Goal: Task Accomplishment & Management: Manage account settings

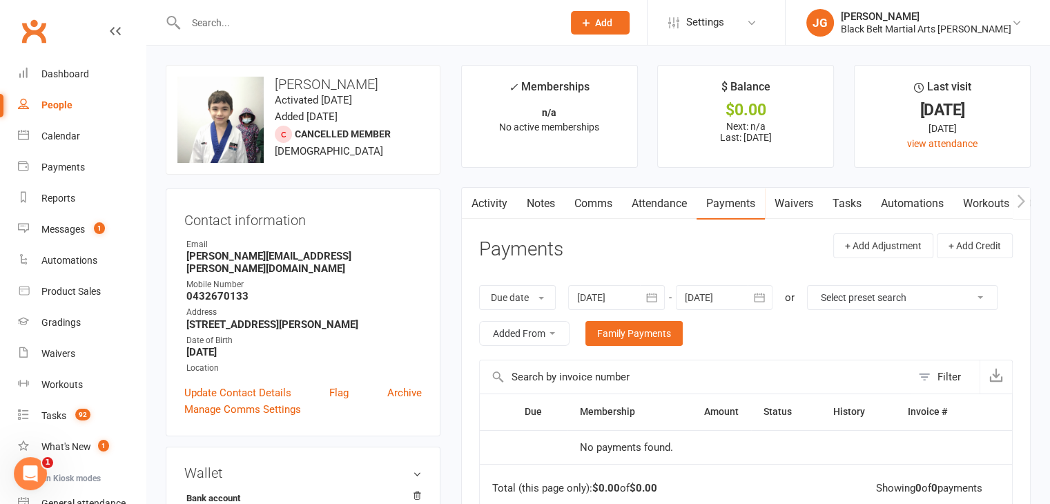
click at [489, 26] on input "text" at bounding box center [367, 22] width 371 height 19
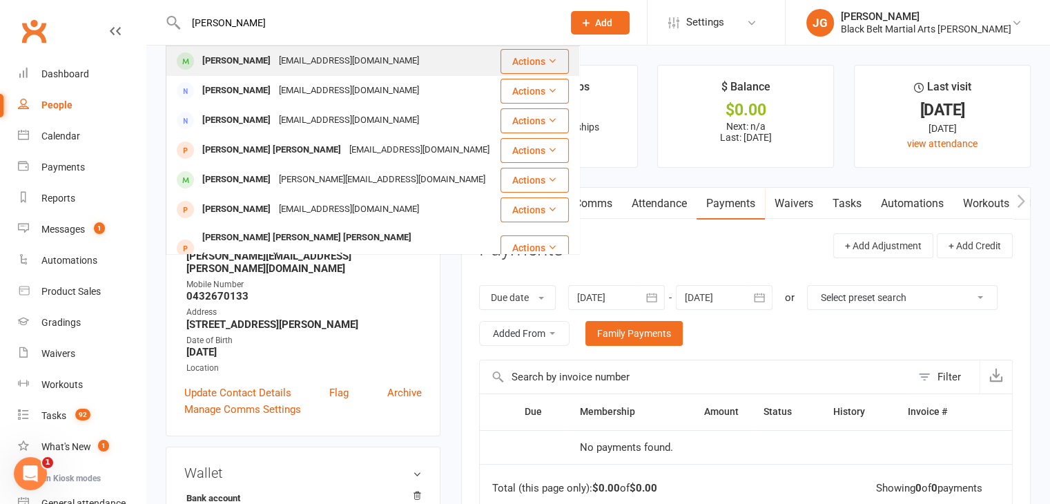
type input "[PERSON_NAME]"
click at [473, 56] on div "[PERSON_NAME] [EMAIL_ADDRESS][DOMAIN_NAME]" at bounding box center [333, 61] width 332 height 28
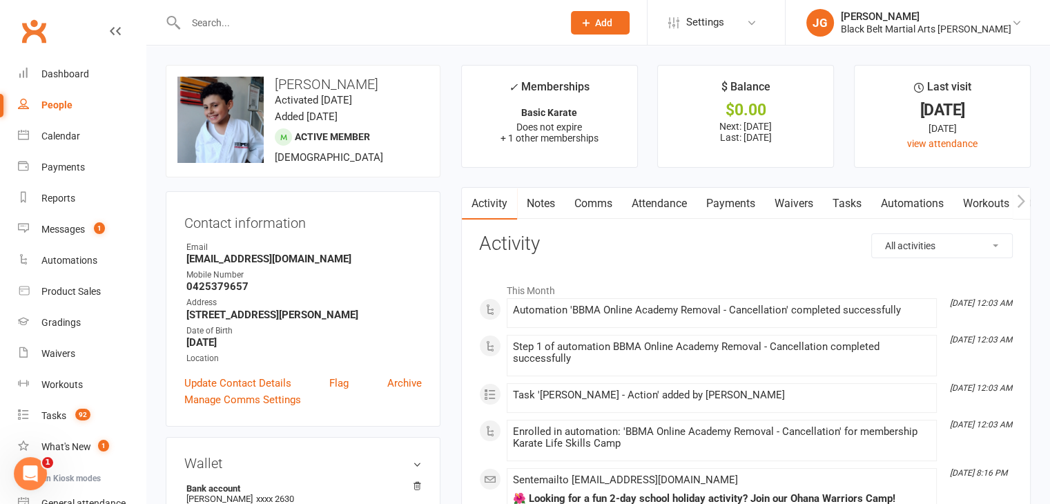
click at [657, 204] on link "Attendance" at bounding box center [659, 204] width 75 height 32
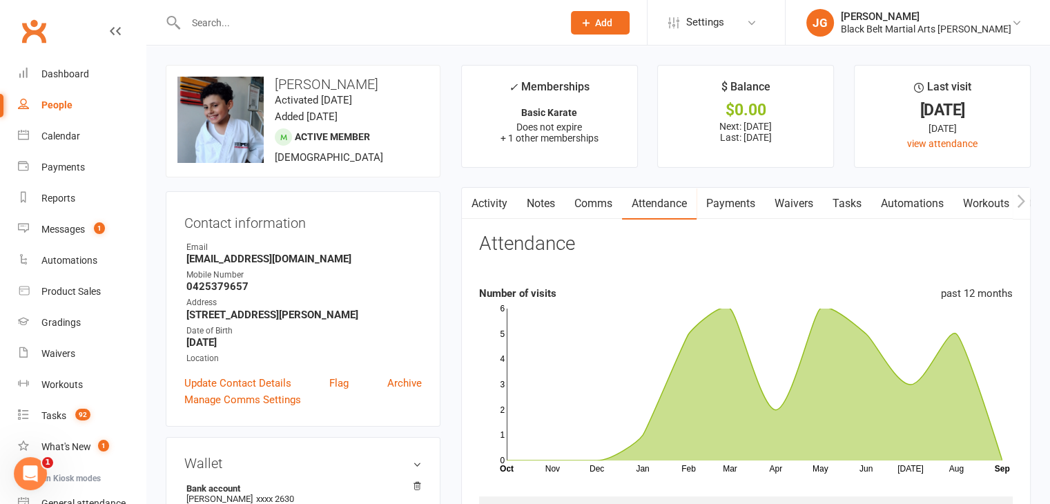
click at [536, 202] on link "Notes" at bounding box center [541, 204] width 48 height 32
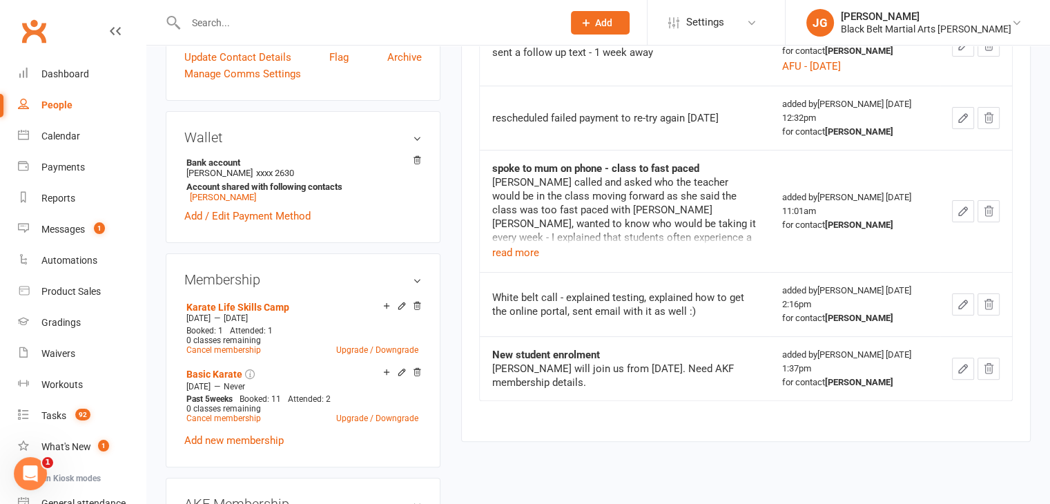
scroll to position [326, 0]
click at [510, 254] on button "read more" at bounding box center [515, 252] width 47 height 17
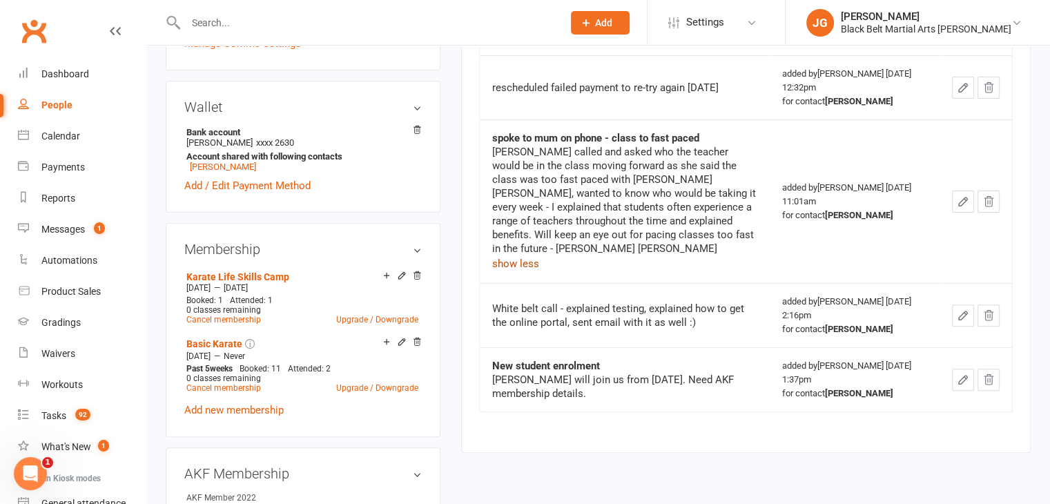
scroll to position [0, 0]
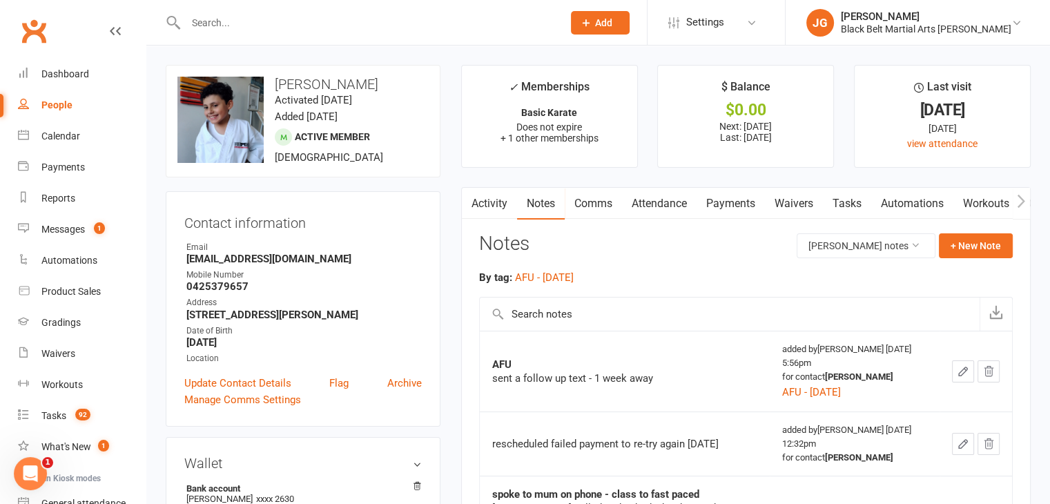
click at [499, 211] on link "Activity" at bounding box center [489, 204] width 55 height 32
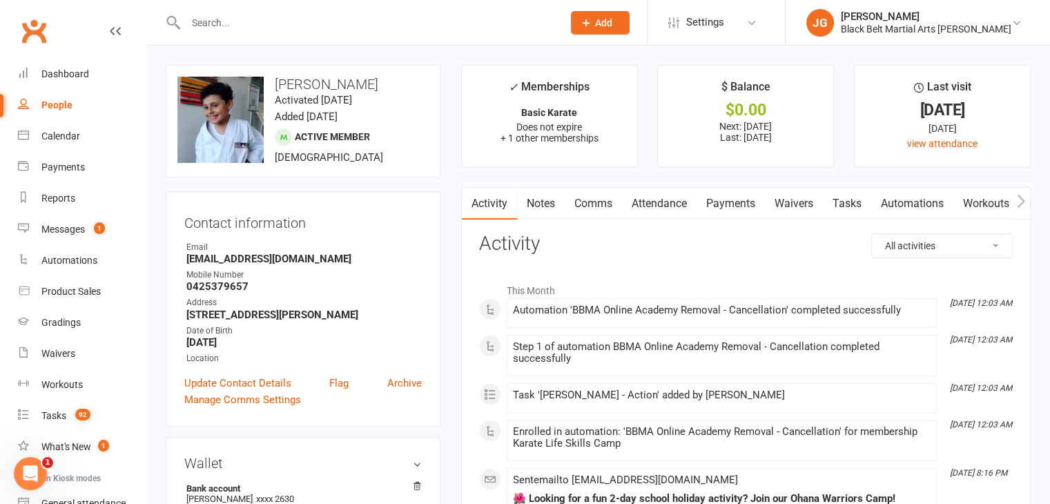
click at [505, 17] on input "text" at bounding box center [367, 22] width 371 height 19
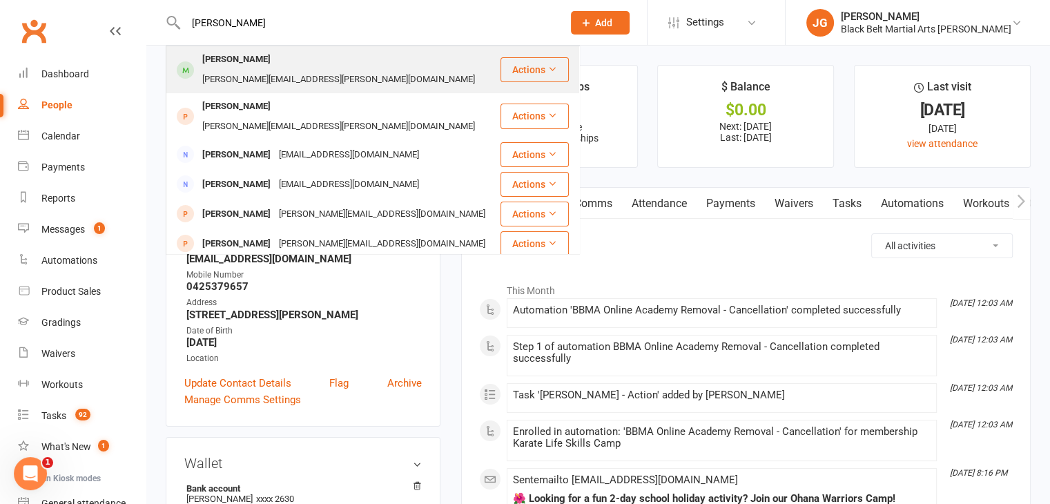
type input "tejasvini singh"
click at [455, 59] on div "Tejasvini Singh shekhawat.dolly@gmail.com" at bounding box center [333, 70] width 332 height 46
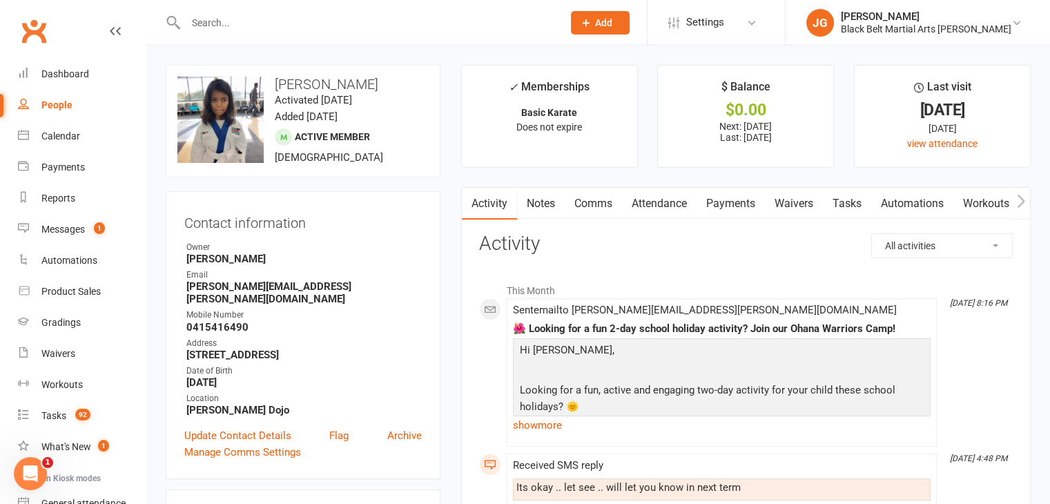
click at [482, 17] on input "text" at bounding box center [367, 22] width 371 height 19
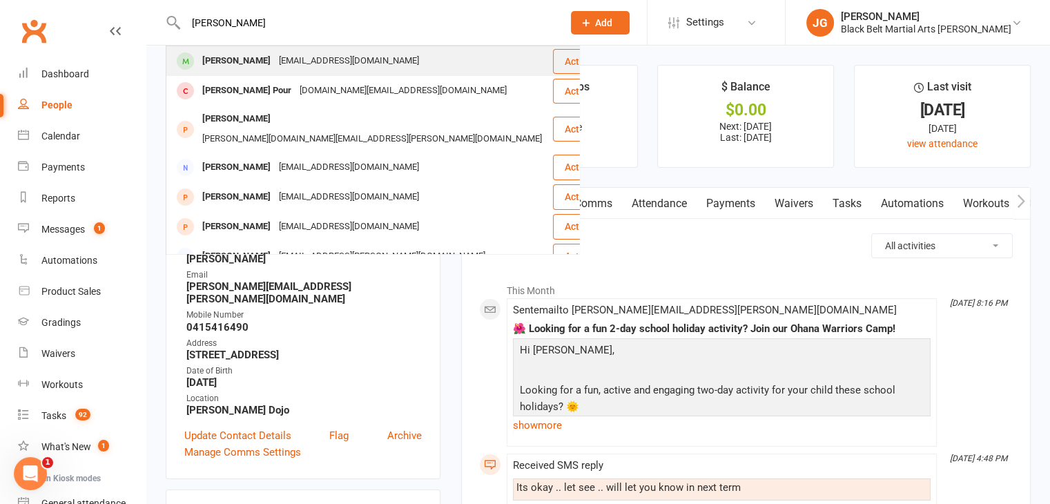
type input "sam petropoulos"
click at [395, 60] on div "Sam Petropoulos evelypriscilla@hotmail.com" at bounding box center [359, 61] width 385 height 28
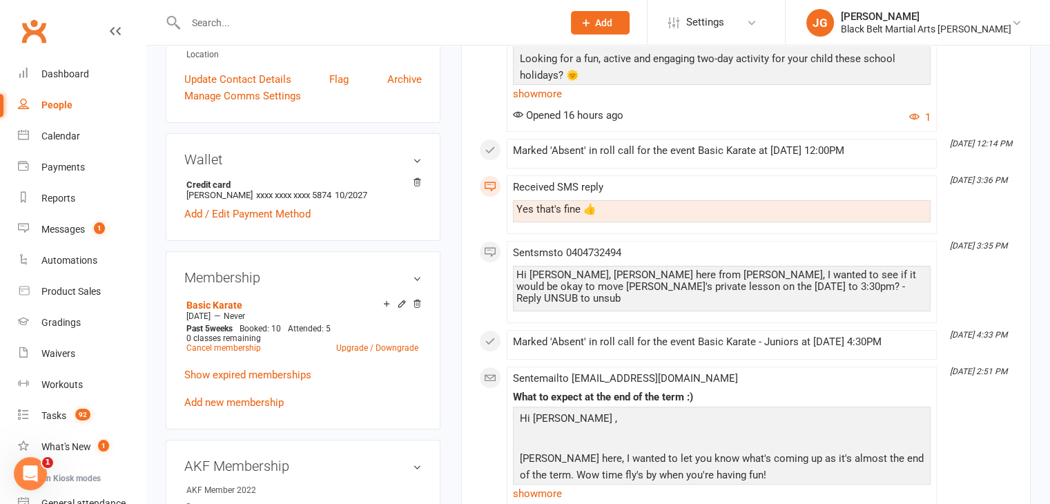
scroll to position [331, 0]
click at [478, 23] on input "text" at bounding box center [367, 22] width 371 height 19
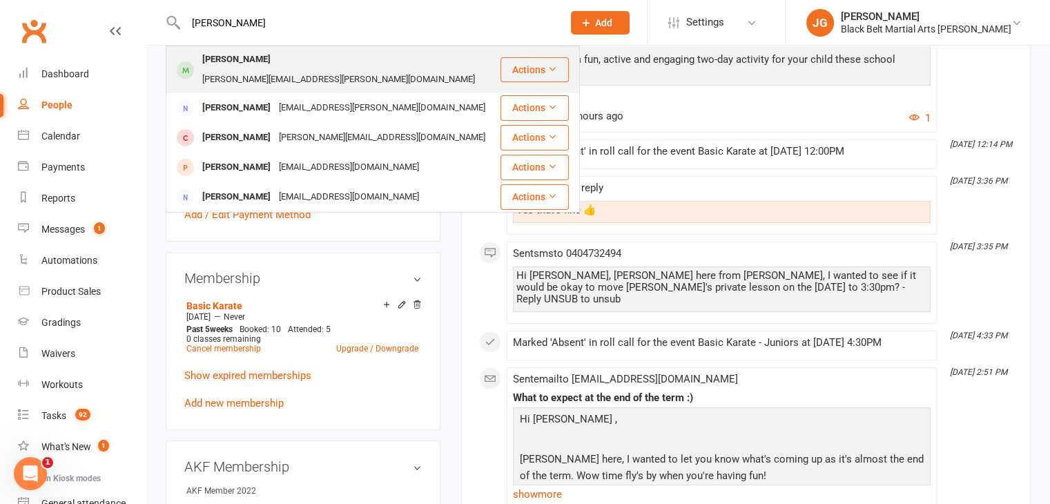
type input "ezekiel recio"
click at [406, 55] on div "Ezekiel Recio francis.recio@gmail.com" at bounding box center [333, 70] width 332 height 46
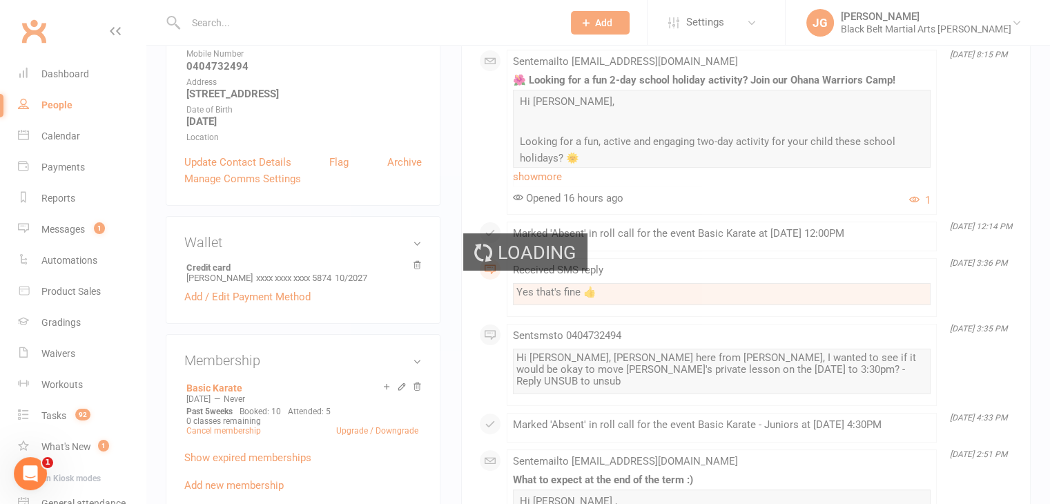
scroll to position [242, 0]
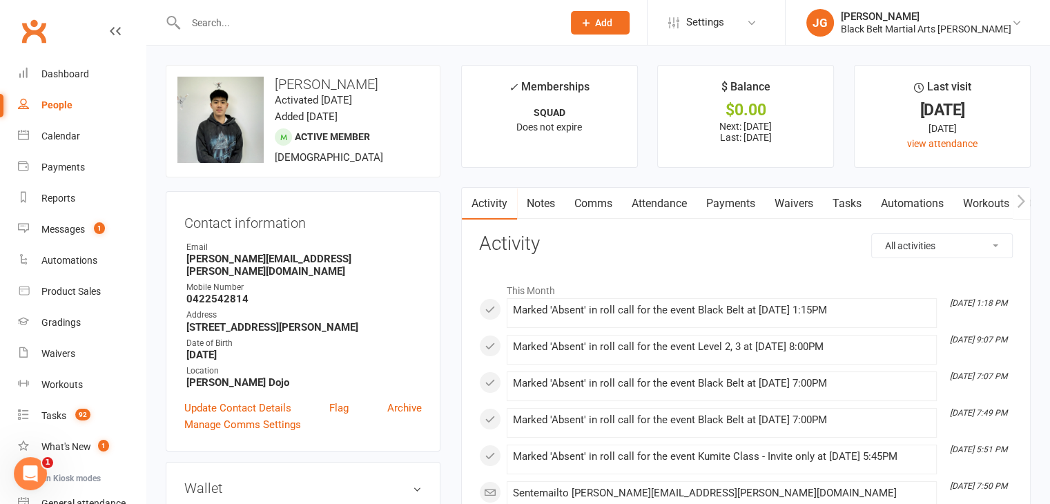
click at [543, 204] on link "Notes" at bounding box center [541, 204] width 48 height 32
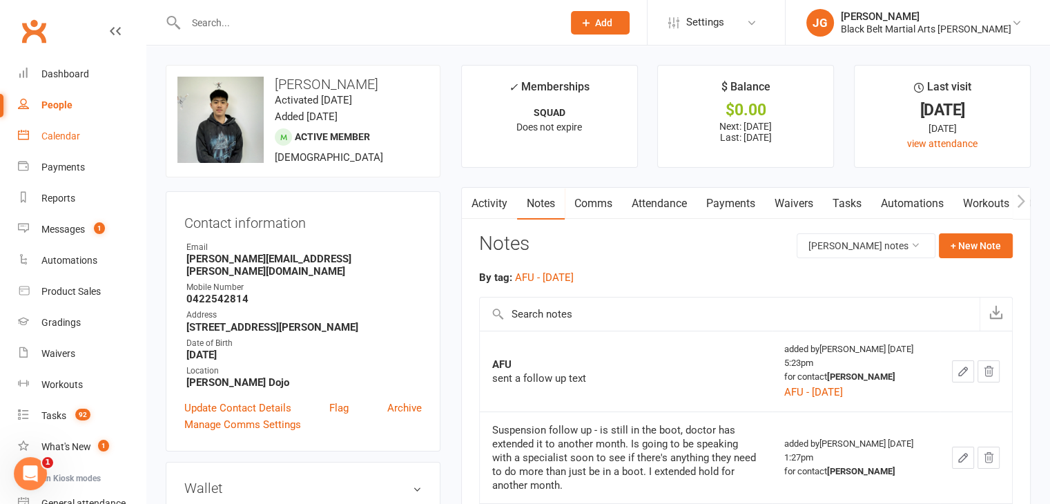
click at [79, 142] on link "Calendar" at bounding box center [82, 136] width 128 height 31
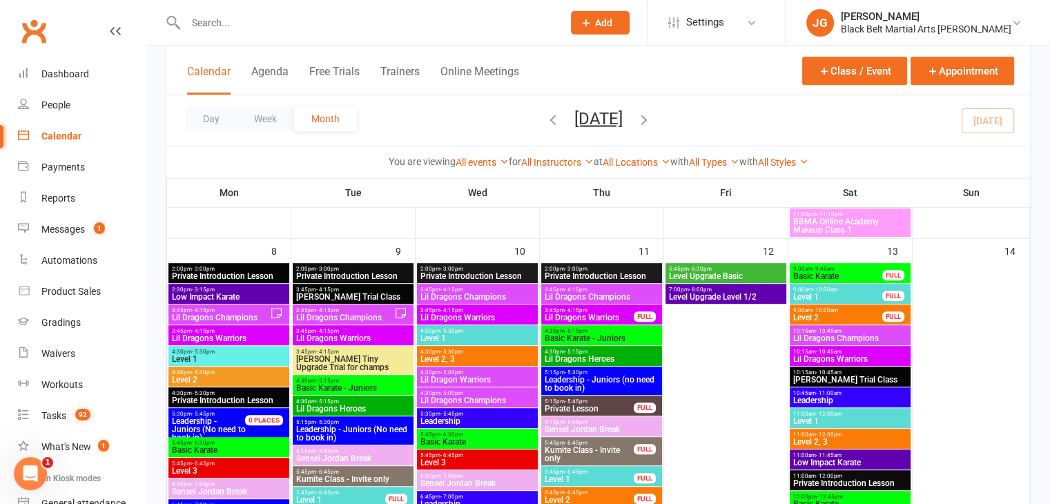
scroll to position [690, 0]
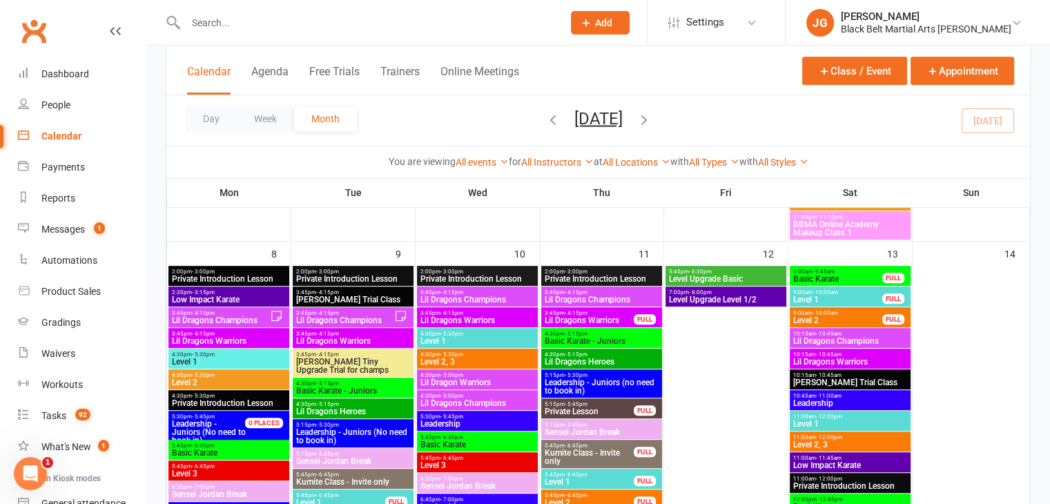
click at [835, 337] on span "Lil Dragons Champions" at bounding box center [849, 341] width 115 height 8
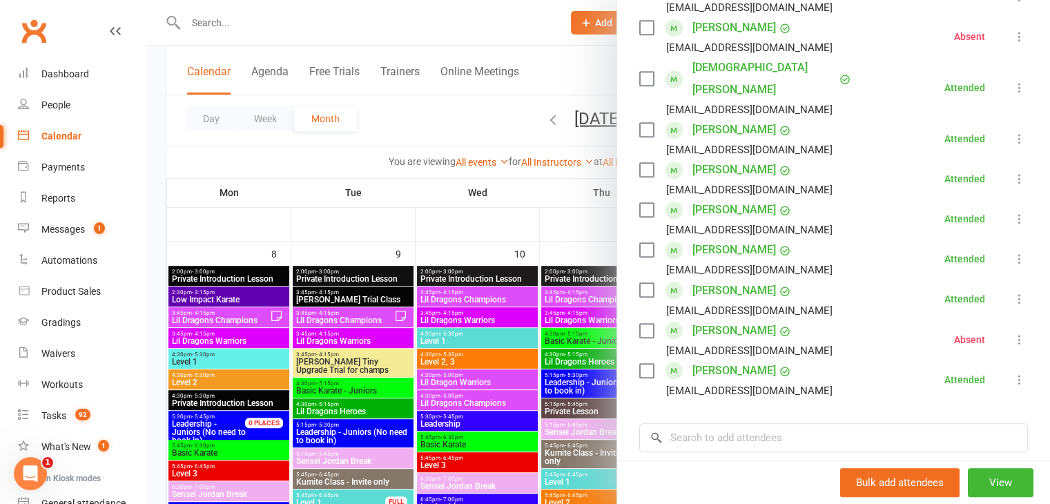
scroll to position [722, 0]
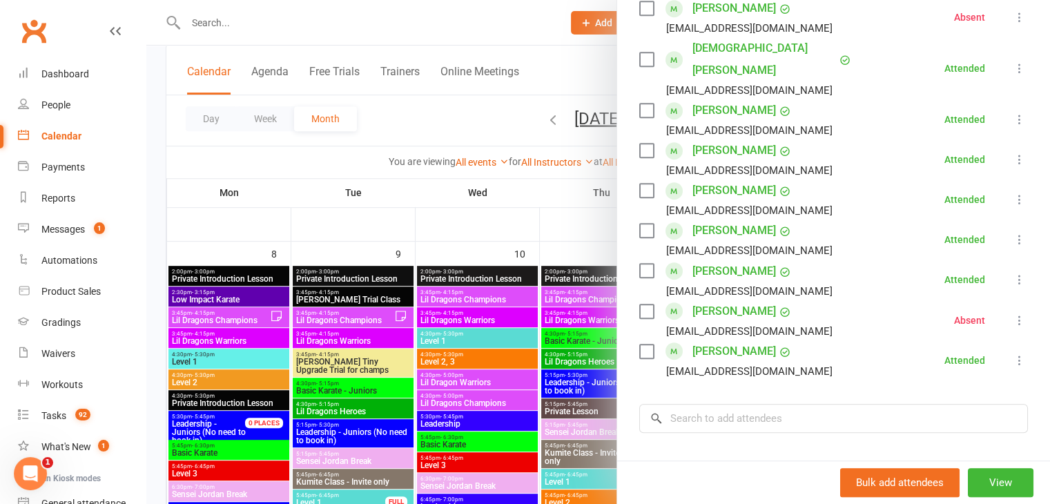
click at [485, 303] on div at bounding box center [598, 252] width 904 height 504
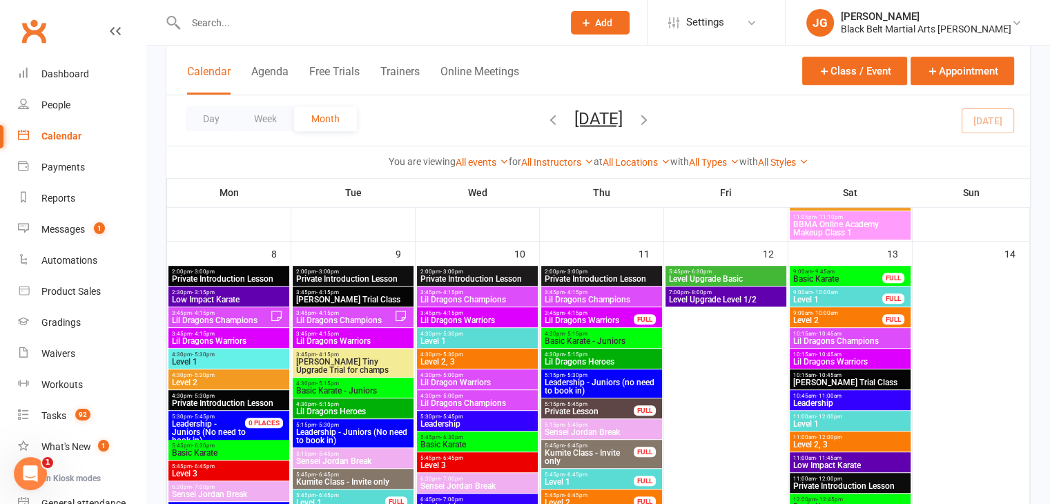
click at [847, 353] on span "10:15am - 10:45am" at bounding box center [849, 354] width 115 height 6
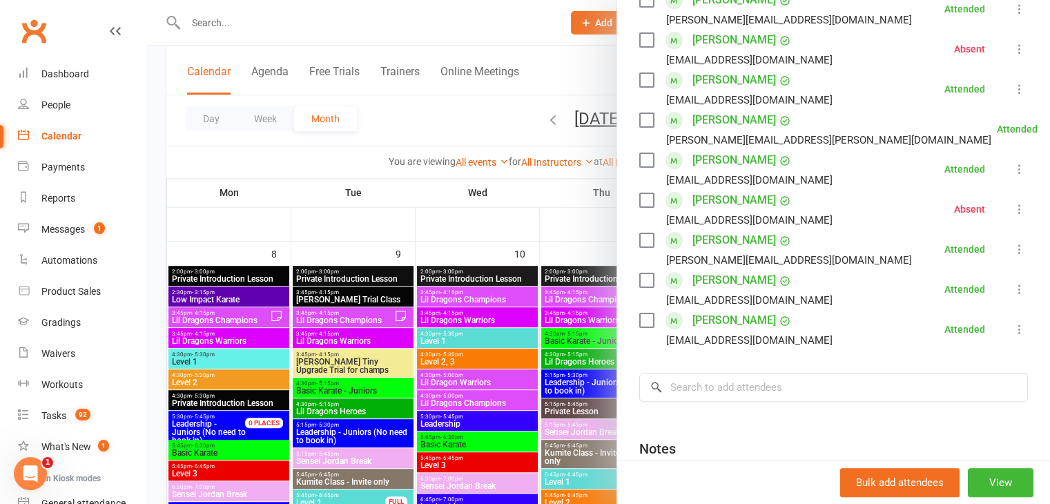
scroll to position [276, 0]
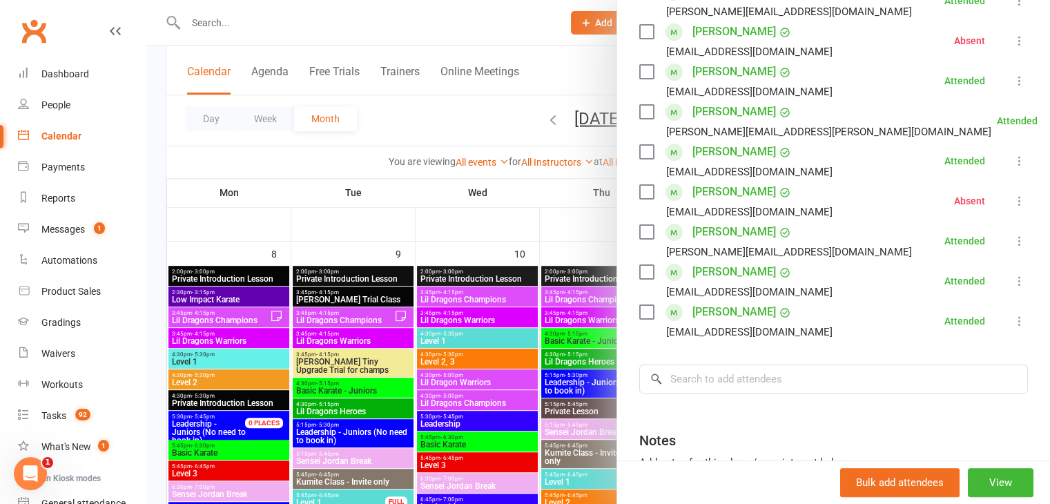
click at [501, 358] on div at bounding box center [598, 252] width 904 height 504
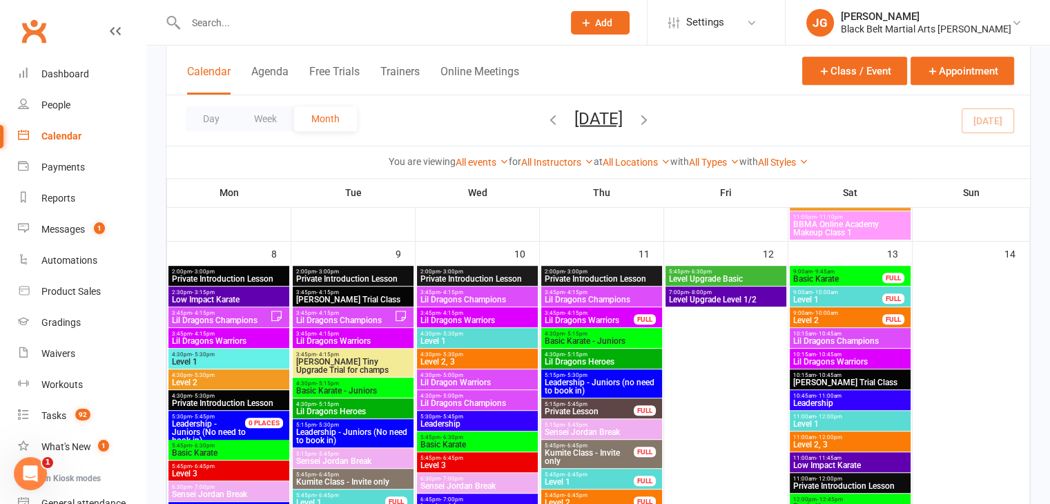
scroll to position [933, 0]
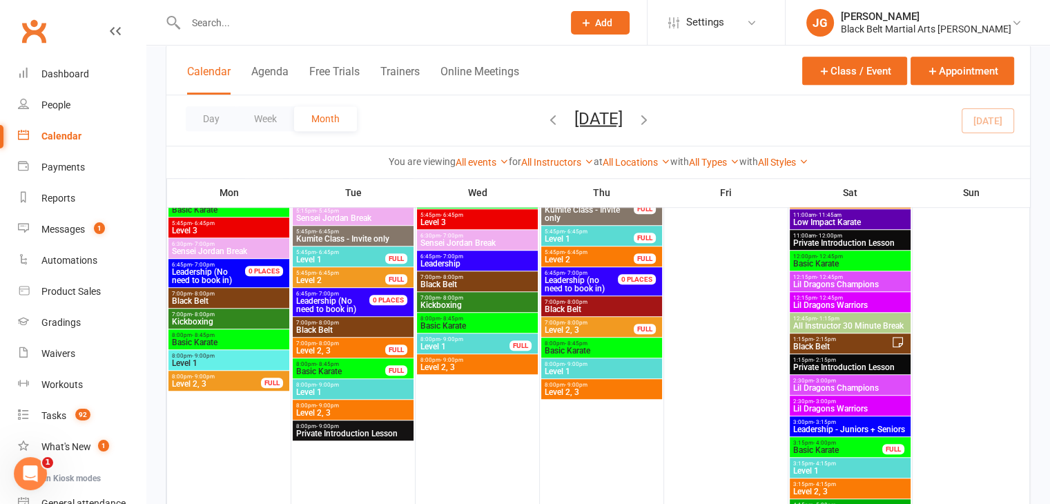
click at [841, 280] on span "Lil Dragons Champions" at bounding box center [849, 284] width 115 height 8
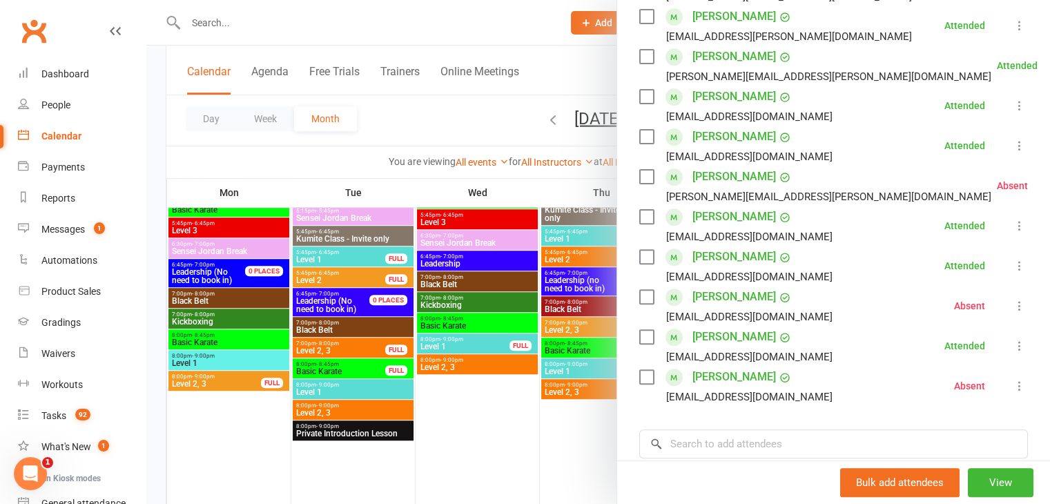
scroll to position [434, 0]
click at [475, 269] on div at bounding box center [598, 252] width 904 height 504
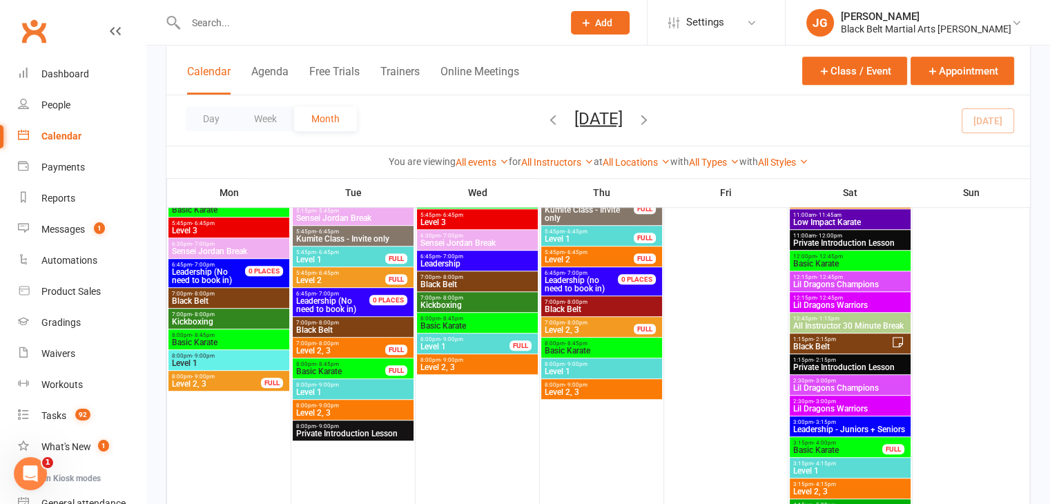
click at [835, 303] on span "Lil Dragons Warriors" at bounding box center [849, 305] width 115 height 8
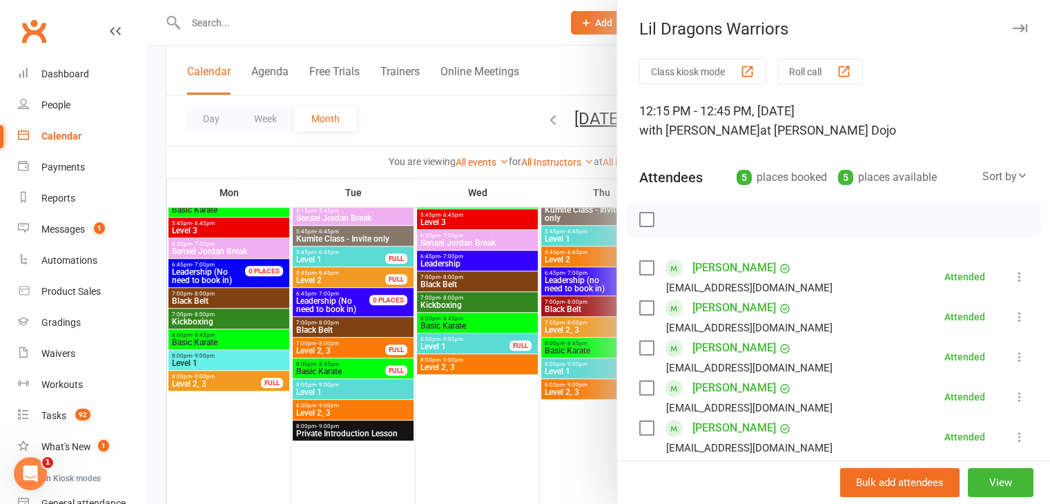
scroll to position [243, 0]
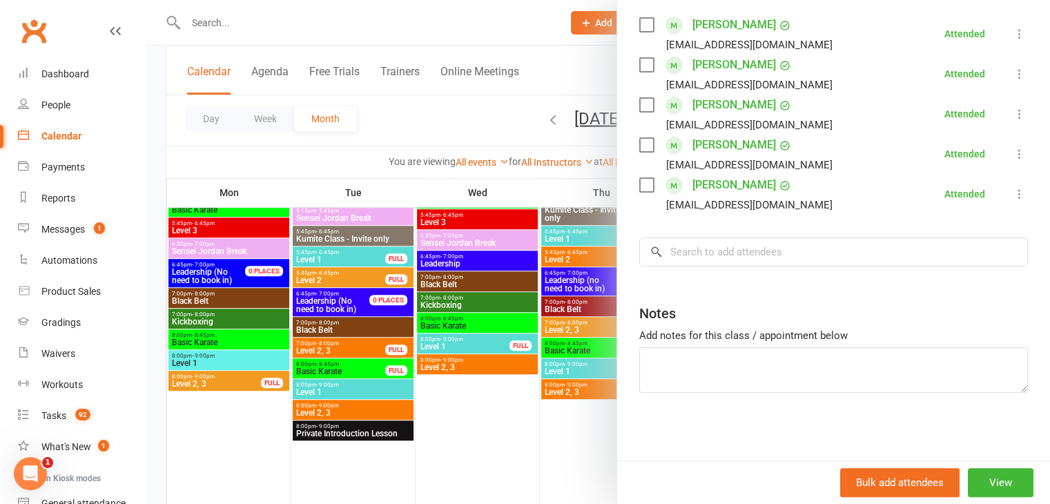
click at [481, 266] on div at bounding box center [598, 252] width 904 height 504
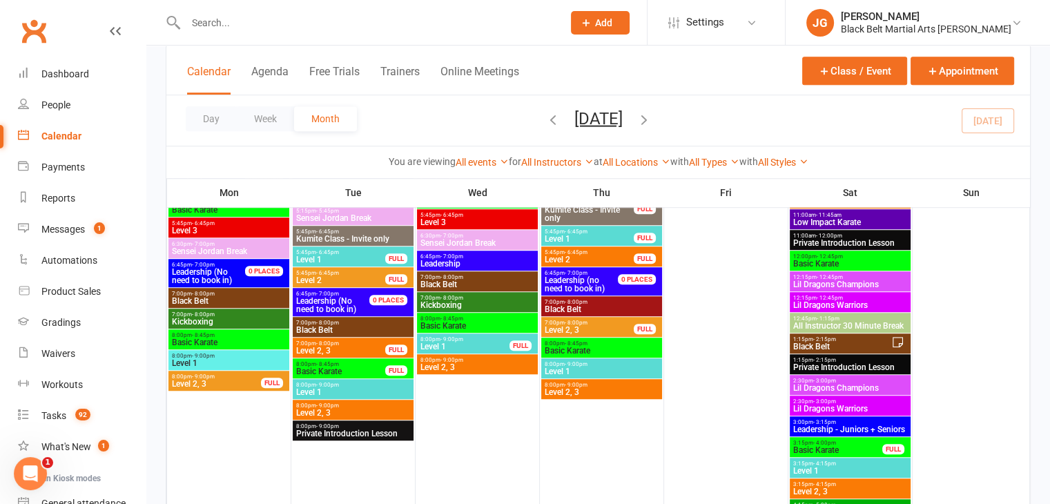
click at [843, 384] on span "Lil Dragons Champions" at bounding box center [849, 388] width 115 height 8
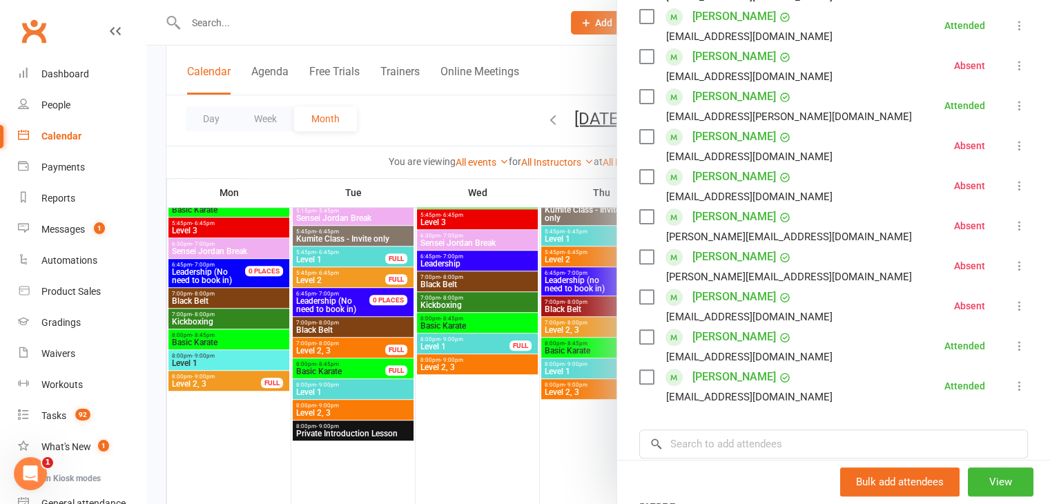
scroll to position [411, 0]
click at [422, 324] on div at bounding box center [598, 252] width 904 height 504
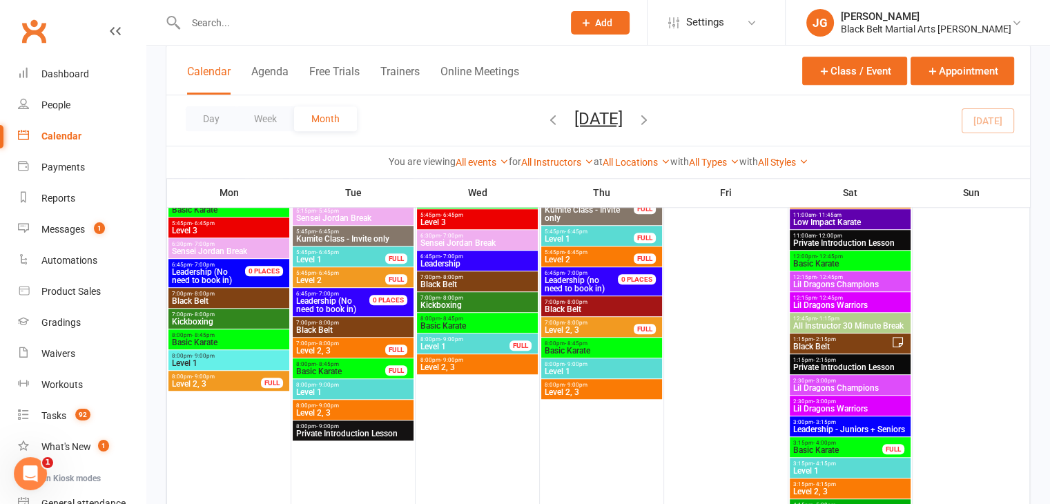
click at [469, 19] on input "text" at bounding box center [367, 22] width 371 height 19
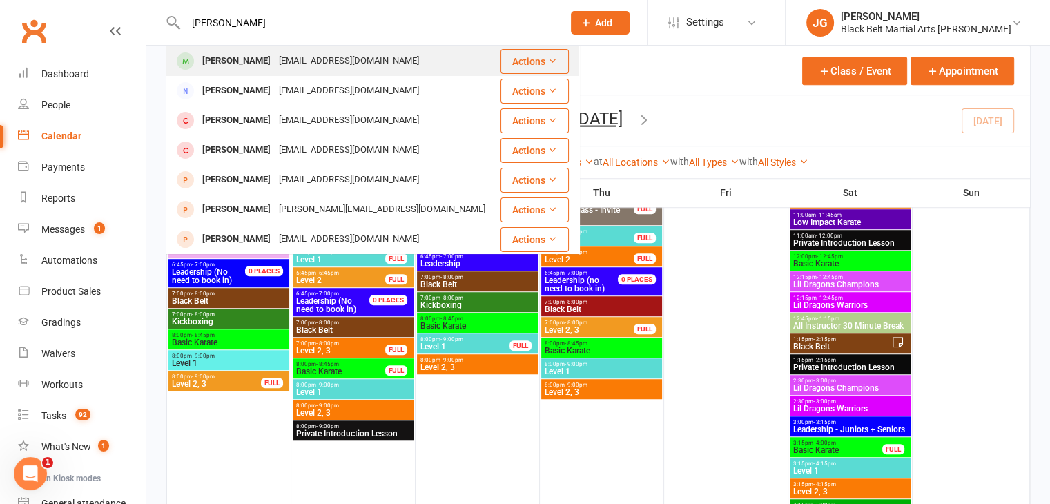
type input "liam lasses"
click at [444, 57] on div "Liam Lasses vanessagroberts@gmail.com" at bounding box center [333, 61] width 332 height 28
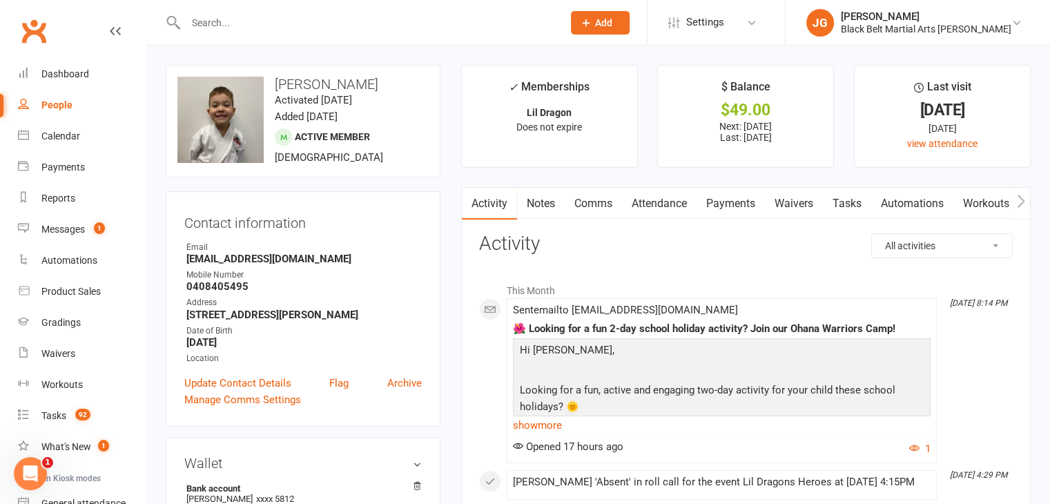
click at [688, 200] on link "Attendance" at bounding box center [659, 204] width 75 height 32
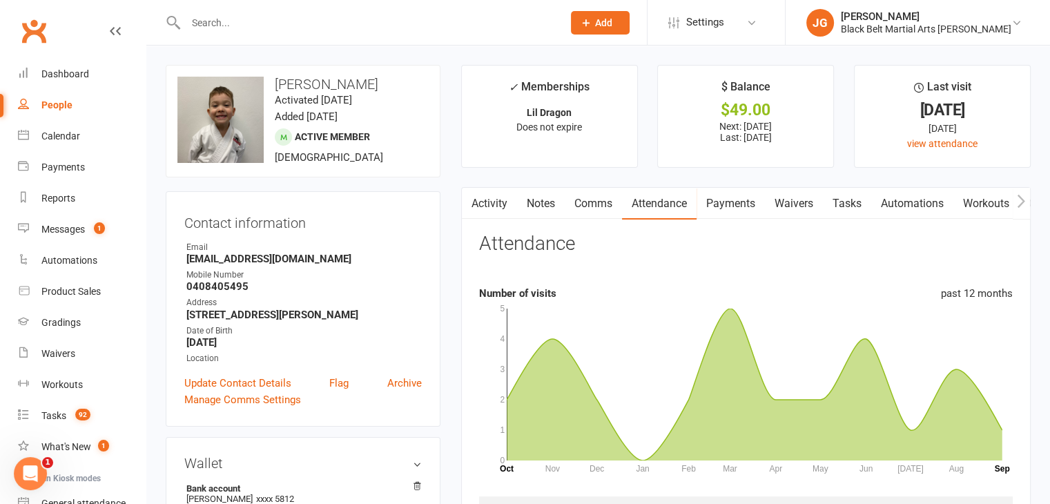
click at [544, 194] on link "Notes" at bounding box center [541, 204] width 48 height 32
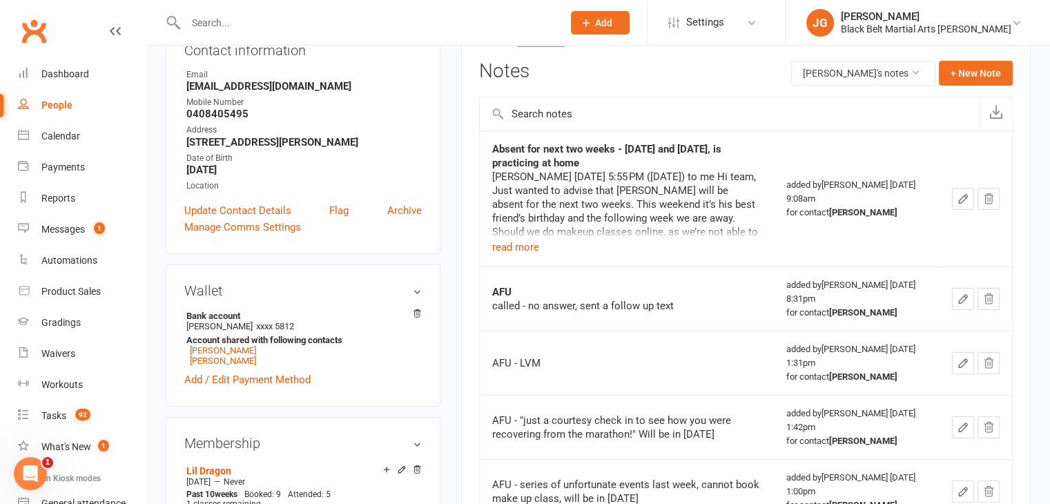
scroll to position [173, 0]
click at [502, 18] on input "text" at bounding box center [367, 22] width 371 height 19
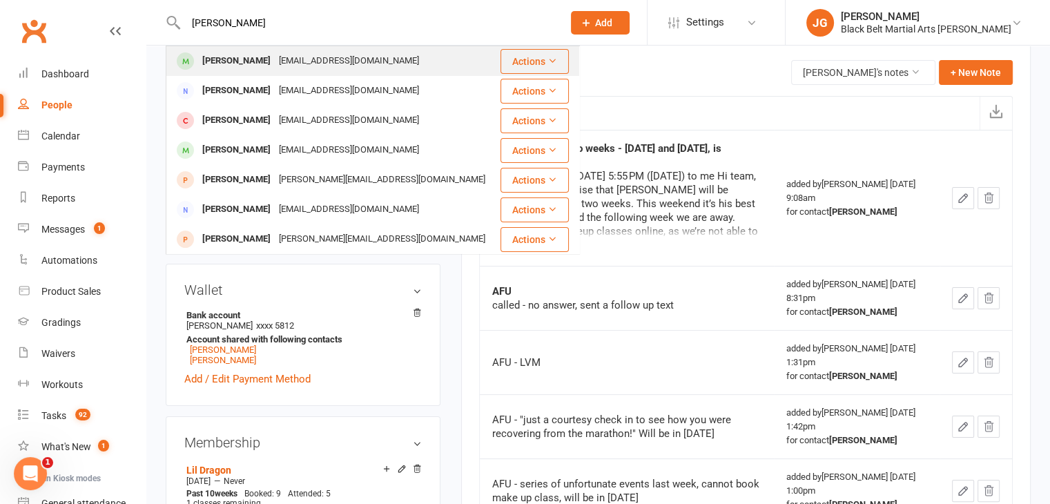
type input "chris marshall"
click at [361, 63] on div "Shanecmarshall@gmail.com" at bounding box center [349, 61] width 148 height 20
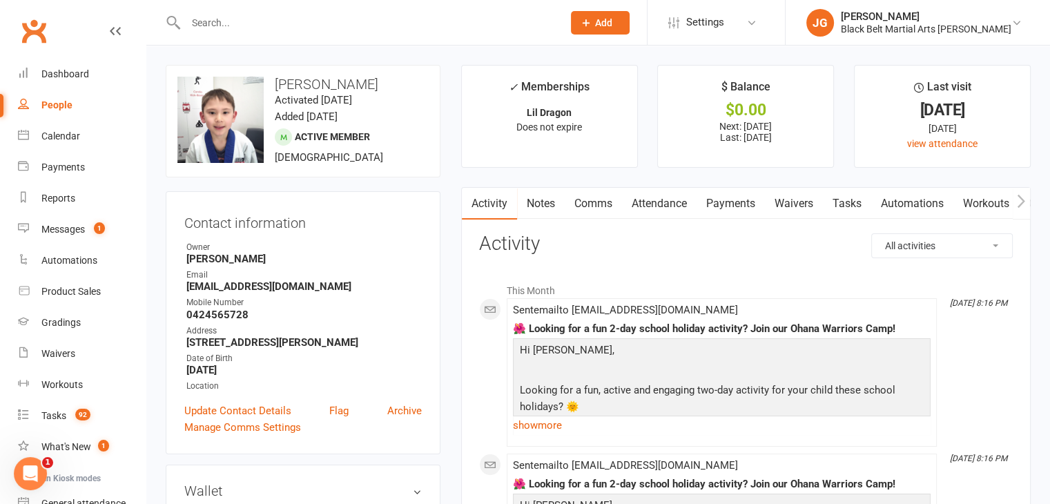
click at [661, 209] on link "Attendance" at bounding box center [659, 204] width 75 height 32
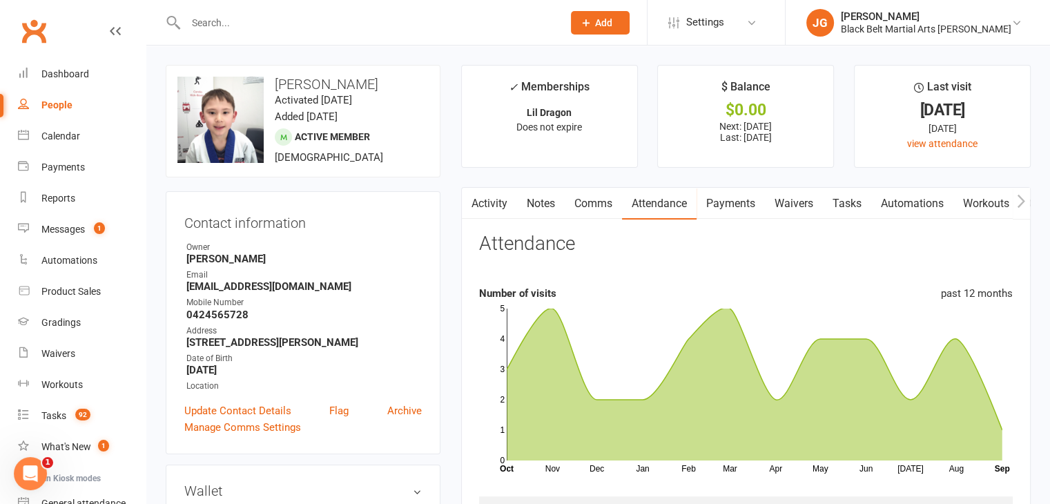
click at [507, 203] on link "Activity" at bounding box center [489, 204] width 55 height 32
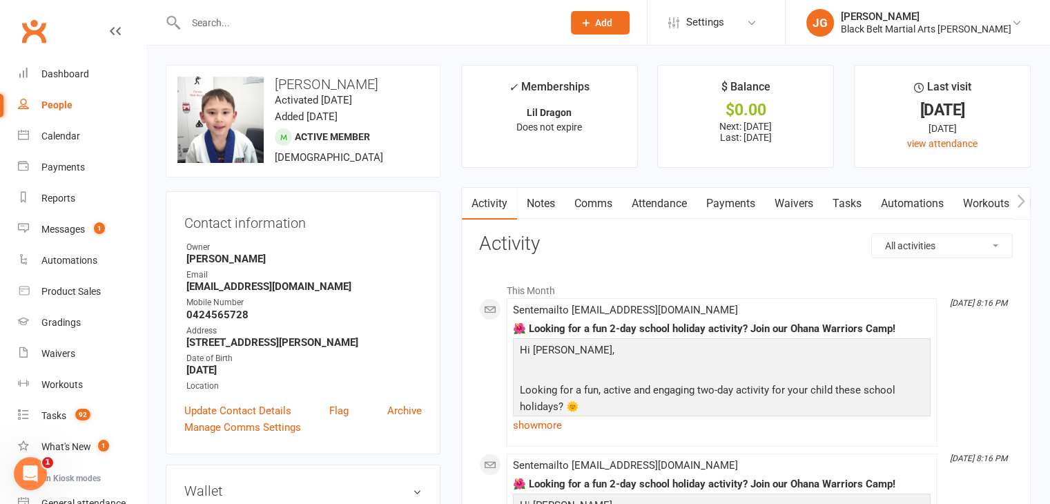
click at [551, 200] on link "Notes" at bounding box center [541, 204] width 48 height 32
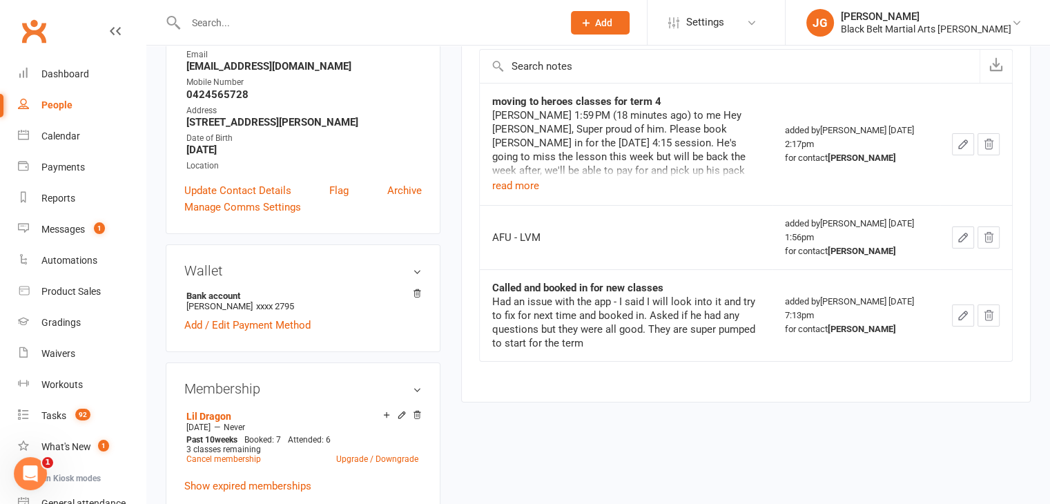
scroll to position [240, 0]
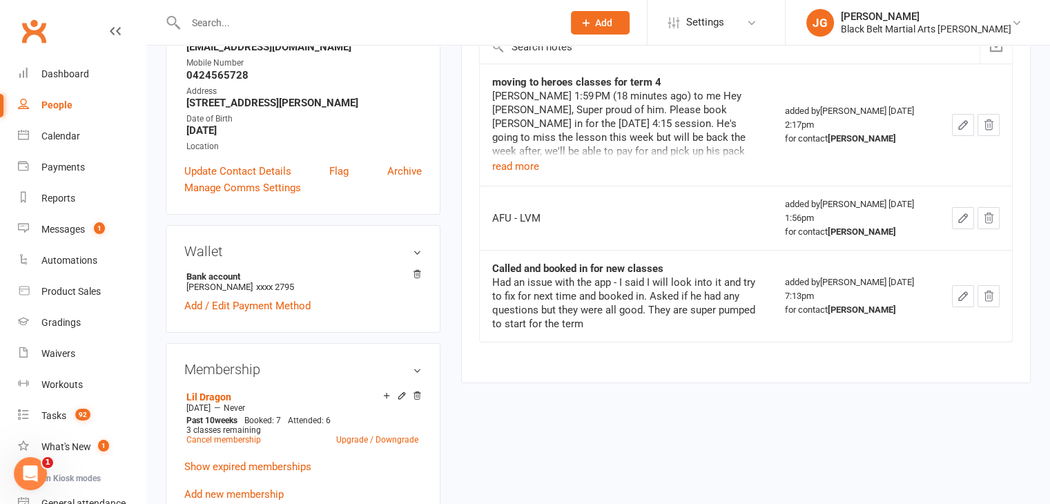
click at [541, 20] on input "text" at bounding box center [367, 22] width 371 height 19
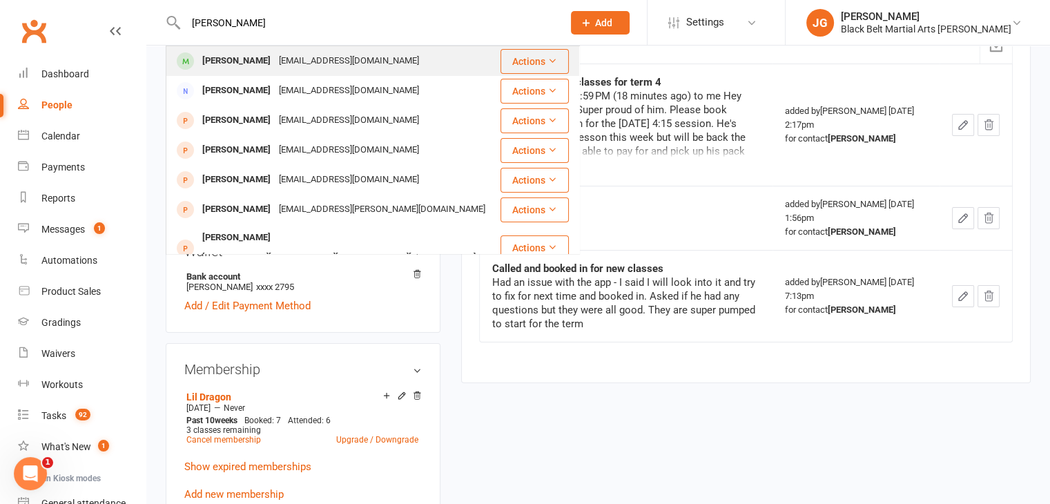
type input "levi panigrahi"
click at [436, 59] on div "Levi Panigrahi Shakswarup@gmail.com" at bounding box center [333, 61] width 332 height 28
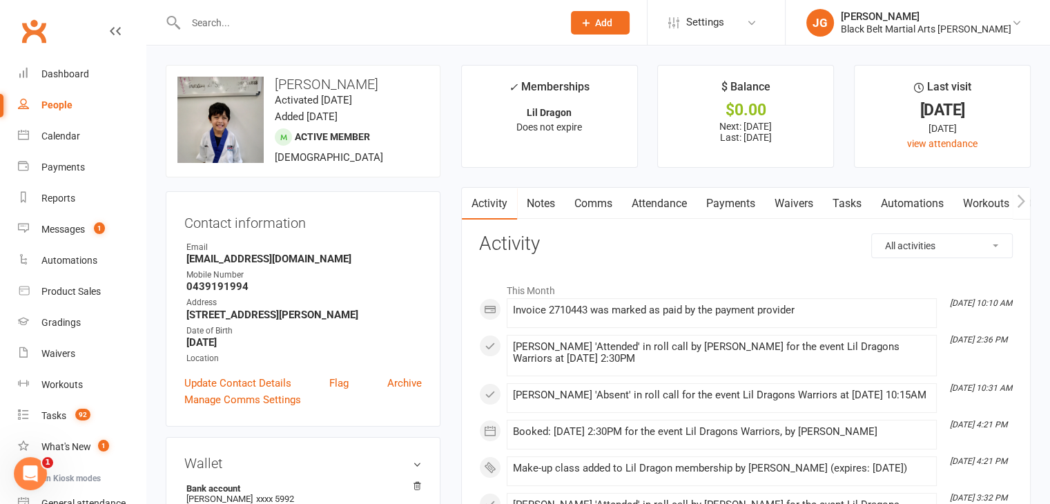
click at [536, 202] on link "Notes" at bounding box center [541, 204] width 48 height 32
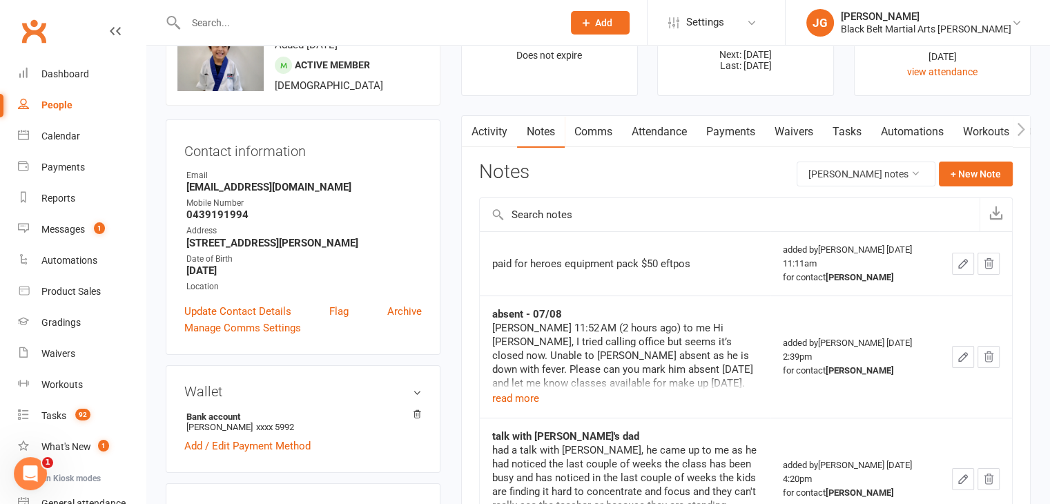
scroll to position [72, 0]
click at [396, 20] on input "text" at bounding box center [367, 22] width 371 height 19
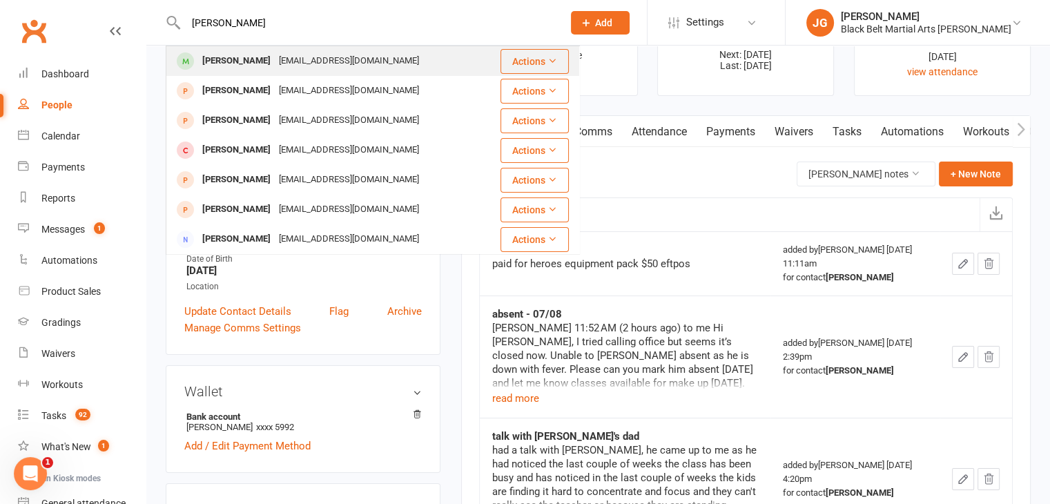
type input "claudie"
click at [343, 55] on div "johowe@gmail.com" at bounding box center [349, 61] width 148 height 20
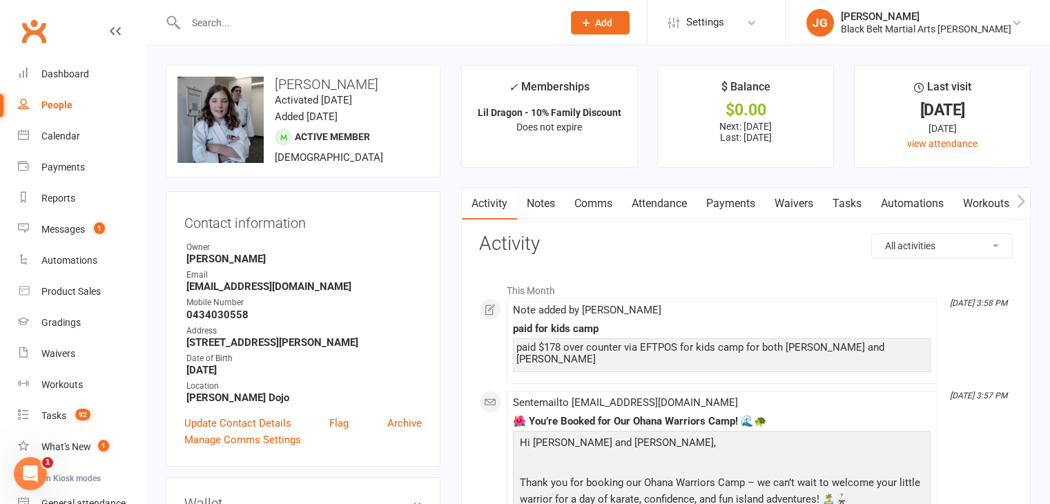
click at [327, 420] on div "Update Contact Details Flag Archive" at bounding box center [302, 423] width 237 height 17
click at [330, 420] on link "Flag" at bounding box center [338, 423] width 19 height 17
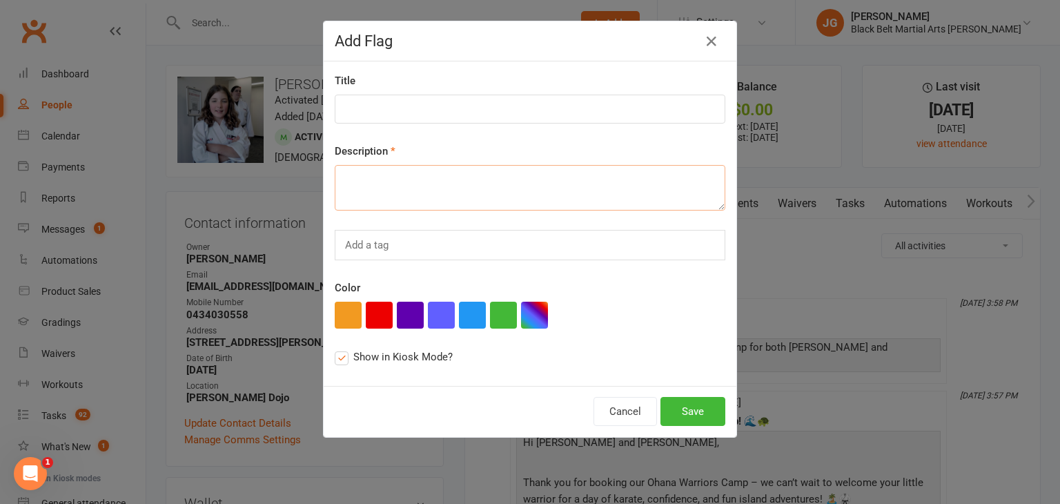
click at [428, 179] on textarea at bounding box center [530, 188] width 391 height 46
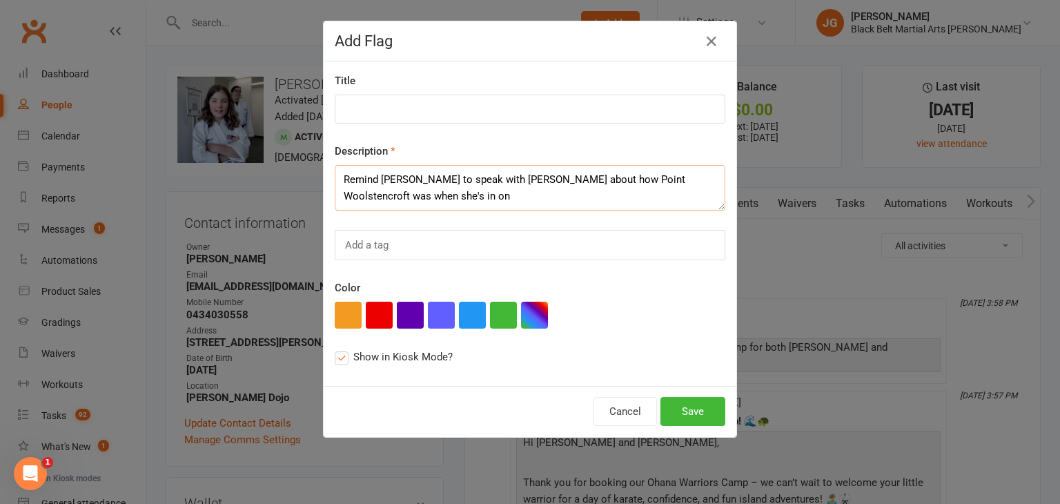
click at [641, 205] on textarea "Remind Jordan to speak with Claudie about how Point Woolstencroft was when she'…" at bounding box center [530, 188] width 391 height 46
type textarea "Remind Jordan to speak with Claudie about how Point Woolstencroft was when she'…"
click at [704, 409] on button "Save" at bounding box center [693, 411] width 65 height 29
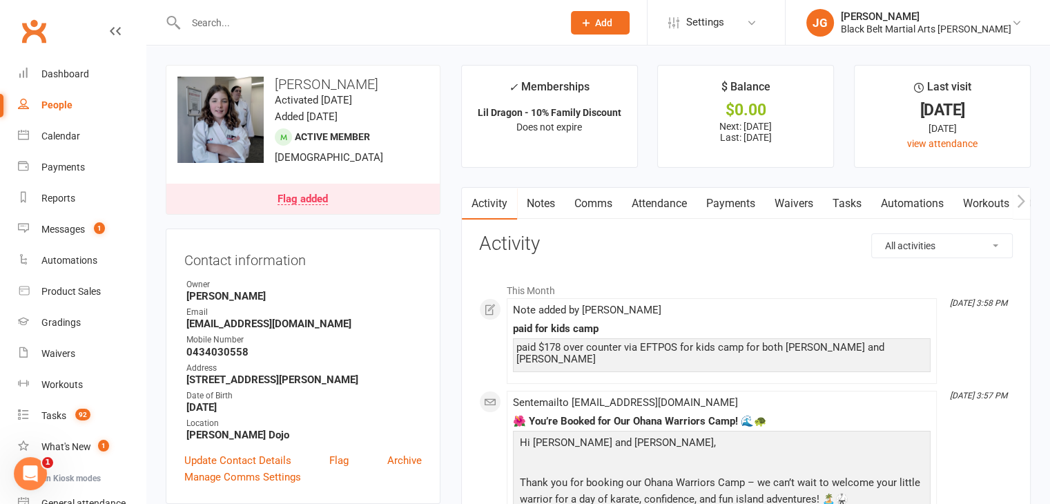
click at [480, 15] on input "text" at bounding box center [367, 22] width 371 height 19
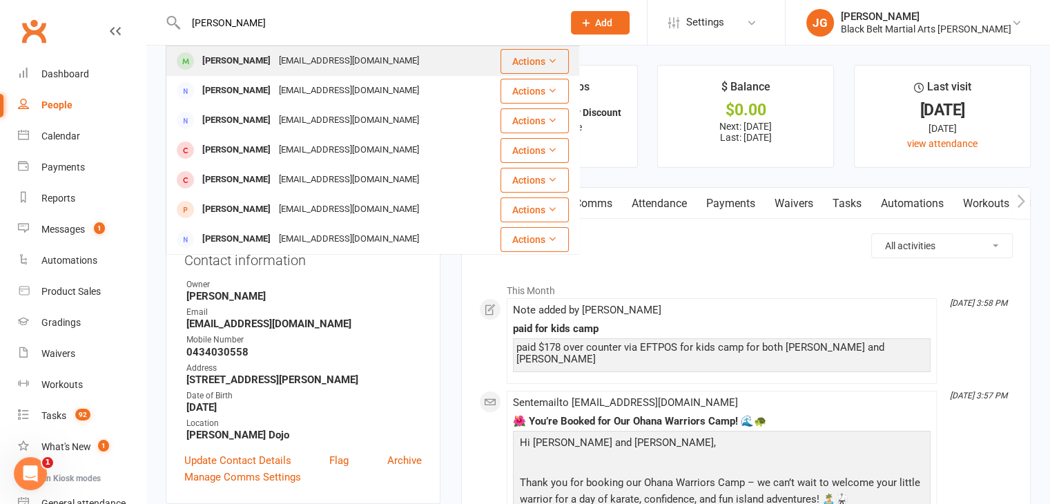
type input "chloe griffiths"
click at [431, 65] on div "Chloe Griffiths kingsteve1983@gmail.com" at bounding box center [333, 61] width 332 height 28
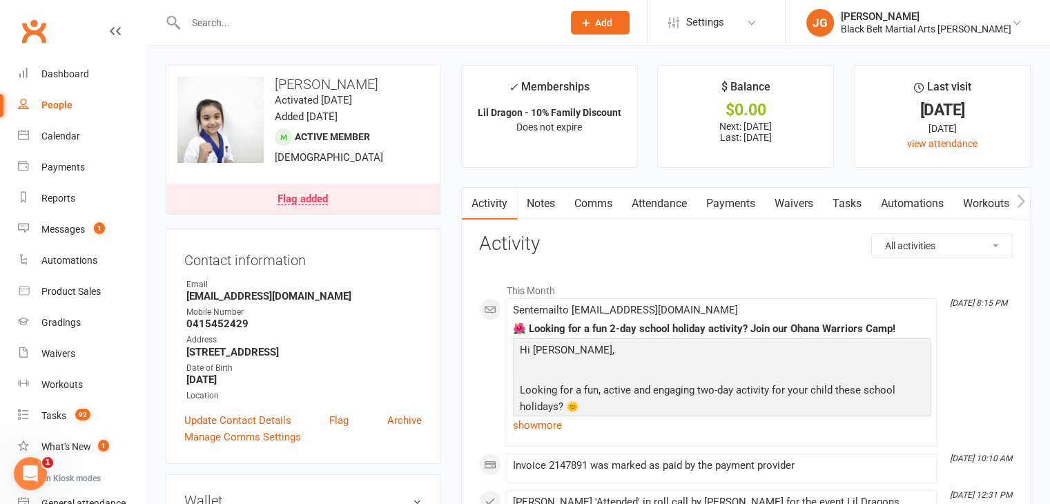
click at [334, 185] on link "Flag added" at bounding box center [302, 199] width 273 height 30
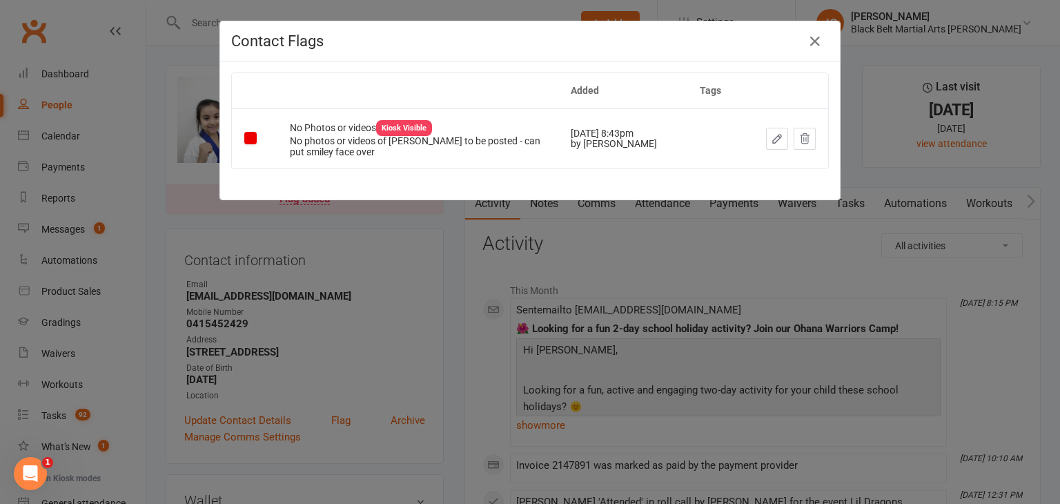
click at [547, 293] on div "Contact Flags Added Tags No Photos or videos Kiosk Visible No photos or videos …" at bounding box center [530, 252] width 1060 height 504
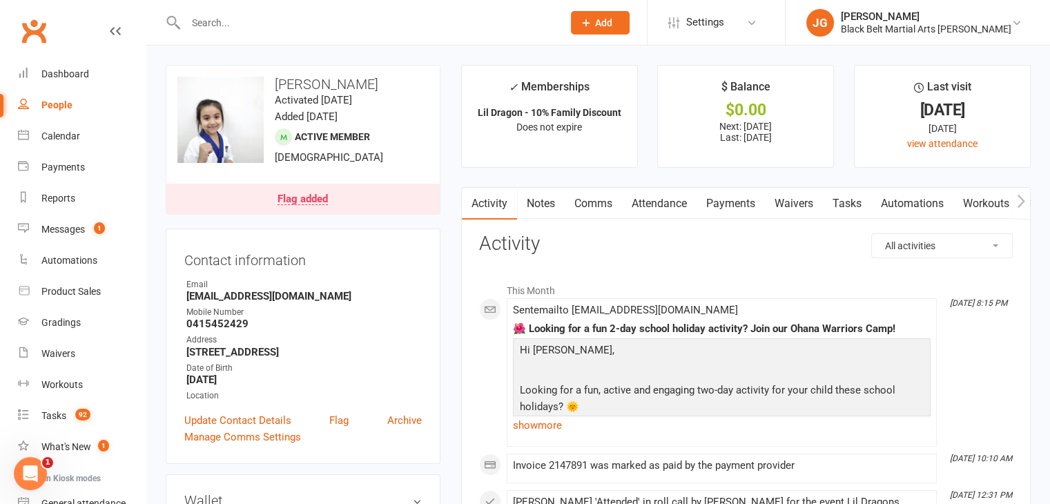
click at [561, 205] on link "Notes" at bounding box center [541, 204] width 48 height 32
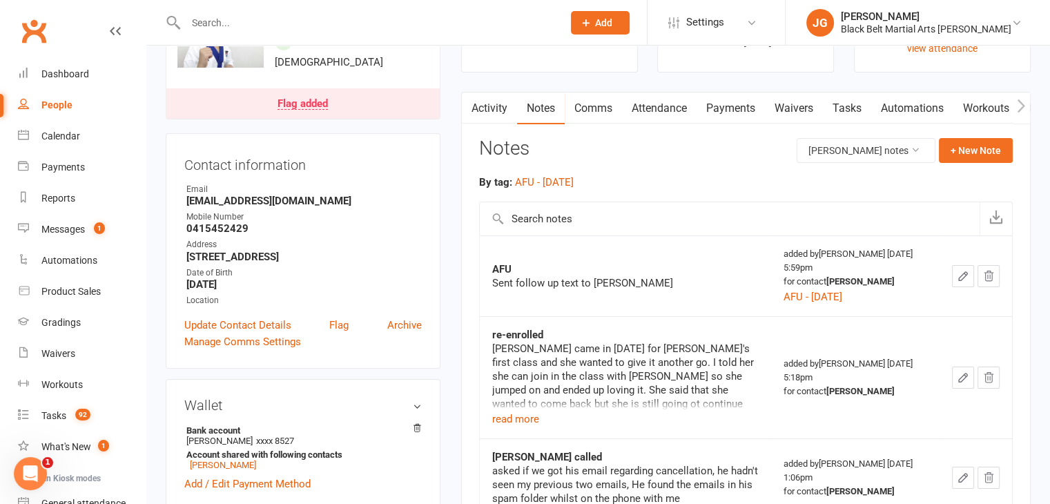
scroll to position [96, 0]
drag, startPoint x: 463, startPoint y: 280, endPoint x: 320, endPoint y: 108, distance: 223.1
click at [320, 108] on div "Flag added" at bounding box center [303, 103] width 50 height 11
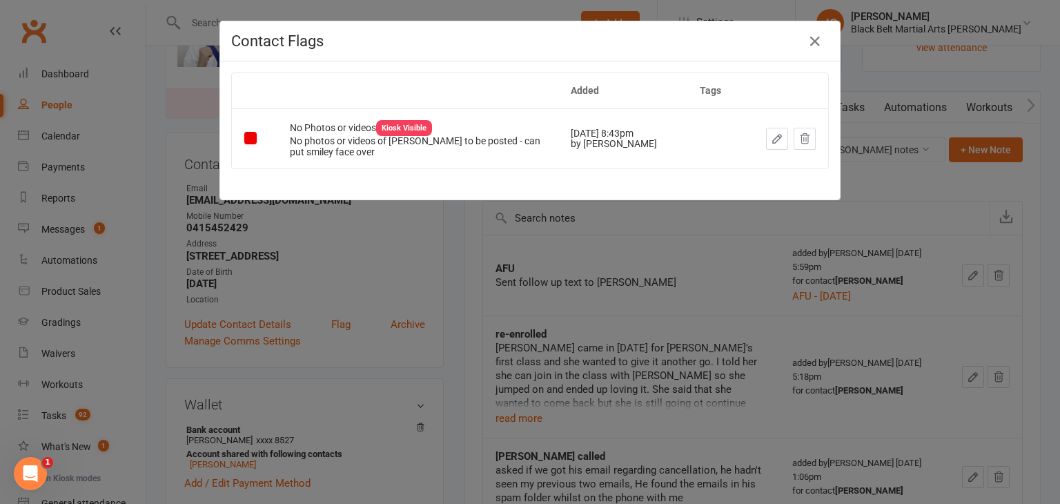
click at [397, 326] on div "Contact Flags Added Tags No Photos or videos Kiosk Visible No photos or videos …" at bounding box center [530, 252] width 1060 height 504
